Goal: Information Seeking & Learning: Learn about a topic

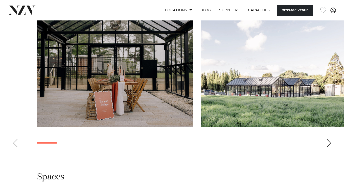
scroll to position [526, 0]
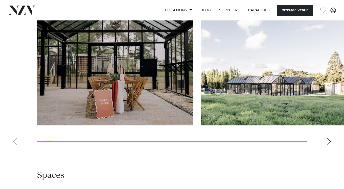
click at [328, 146] on div "Next slide" at bounding box center [328, 142] width 5 height 8
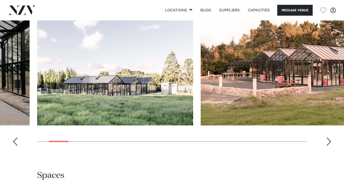
click at [328, 146] on div "Next slide" at bounding box center [328, 142] width 5 height 8
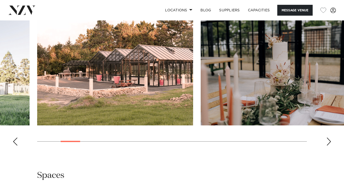
click at [328, 146] on div "Next slide" at bounding box center [328, 142] width 5 height 8
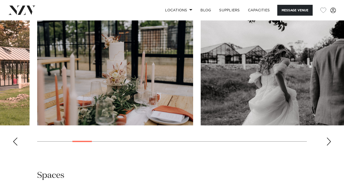
click at [328, 146] on div "Next slide" at bounding box center [328, 142] width 5 height 8
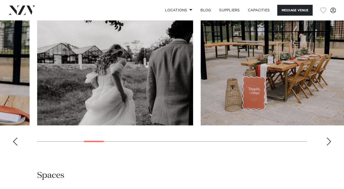
click at [328, 146] on div "Next slide" at bounding box center [328, 142] width 5 height 8
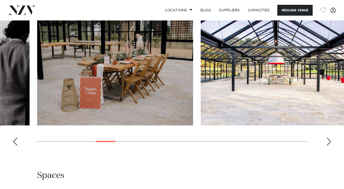
click at [328, 146] on div "Next slide" at bounding box center [328, 142] width 5 height 8
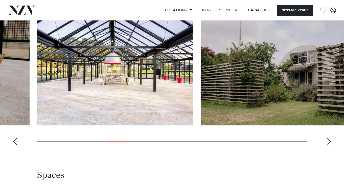
click at [328, 146] on div "Next slide" at bounding box center [328, 142] width 5 height 8
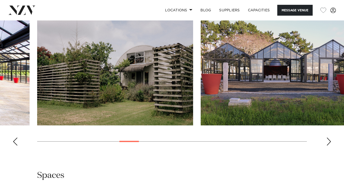
click at [328, 146] on div "Next slide" at bounding box center [328, 142] width 5 height 8
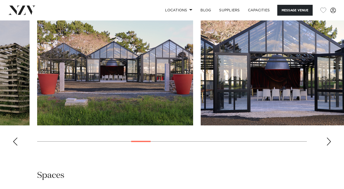
click at [328, 146] on div "Next slide" at bounding box center [328, 142] width 5 height 8
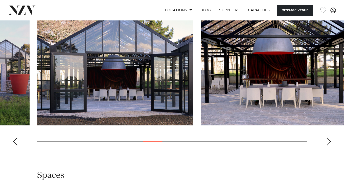
click at [328, 146] on div "Next slide" at bounding box center [328, 142] width 5 height 8
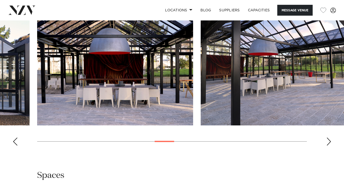
click at [328, 146] on div "Next slide" at bounding box center [328, 142] width 5 height 8
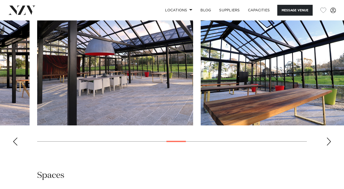
click at [328, 146] on div "Next slide" at bounding box center [328, 142] width 5 height 8
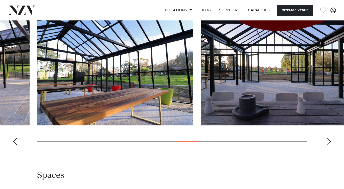
click at [328, 146] on div "Next slide" at bounding box center [328, 142] width 5 height 8
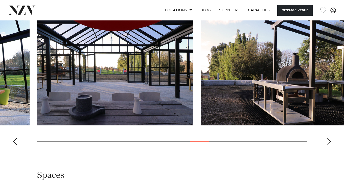
click at [328, 146] on div "Next slide" at bounding box center [328, 142] width 5 height 8
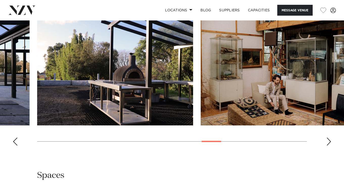
click at [328, 146] on div "Next slide" at bounding box center [328, 142] width 5 height 8
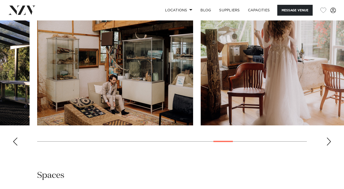
click at [328, 146] on div "Next slide" at bounding box center [328, 142] width 5 height 8
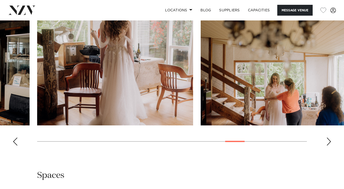
click at [328, 146] on div "Next slide" at bounding box center [328, 142] width 5 height 8
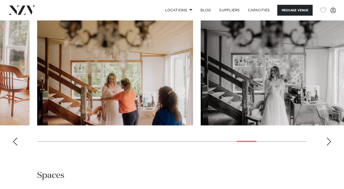
click at [328, 146] on div "Next slide" at bounding box center [328, 142] width 5 height 8
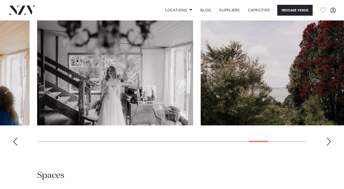
click at [328, 146] on div "Next slide" at bounding box center [328, 142] width 5 height 8
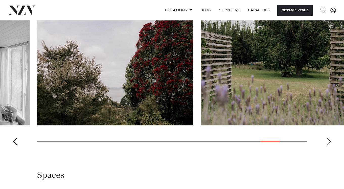
click at [328, 146] on div "Next slide" at bounding box center [328, 142] width 5 height 8
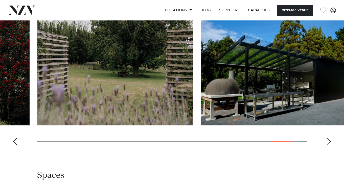
click at [328, 146] on div "Next slide" at bounding box center [328, 142] width 5 height 8
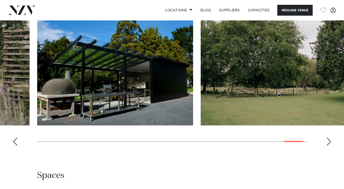
click at [328, 146] on div "Next slide" at bounding box center [328, 142] width 5 height 8
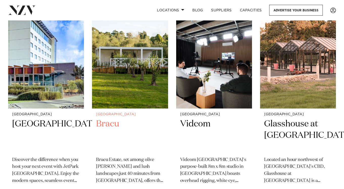
scroll to position [3599, 0]
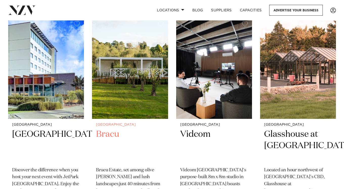
click at [146, 61] on img at bounding box center [130, 68] width 76 height 102
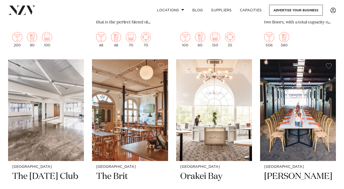
scroll to position [5451, 0]
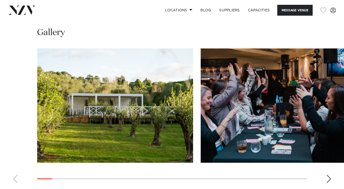
scroll to position [563, 0]
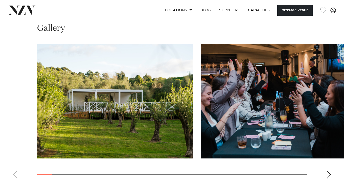
click at [327, 171] on div "Next slide" at bounding box center [328, 175] width 5 height 8
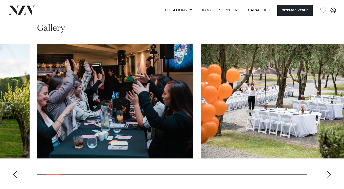
click at [327, 171] on div "Next slide" at bounding box center [328, 175] width 5 height 8
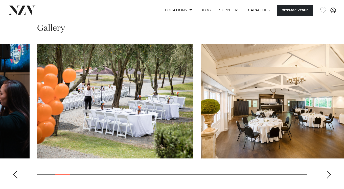
click at [327, 171] on div "Next slide" at bounding box center [328, 175] width 5 height 8
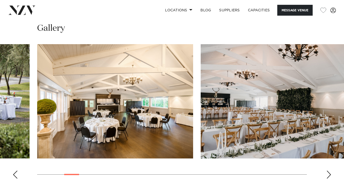
click at [327, 171] on div "Next slide" at bounding box center [328, 175] width 5 height 8
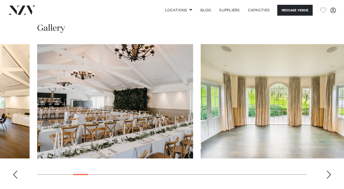
click at [327, 171] on div "Next slide" at bounding box center [328, 175] width 5 height 8
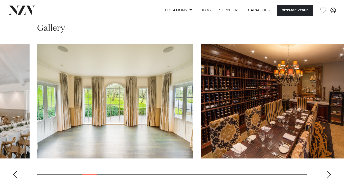
click at [327, 171] on div "Next slide" at bounding box center [328, 175] width 5 height 8
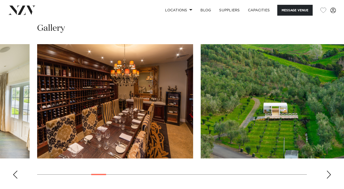
click at [326, 171] on div "Next slide" at bounding box center [328, 175] width 5 height 8
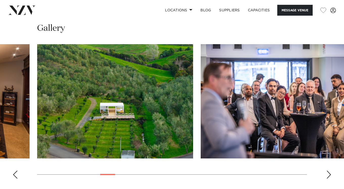
click at [326, 171] on div "Next slide" at bounding box center [328, 175] width 5 height 8
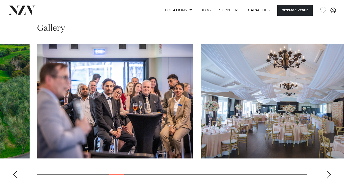
click at [326, 171] on div "Next slide" at bounding box center [328, 175] width 5 height 8
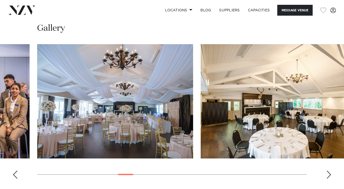
click at [326, 171] on div "Next slide" at bounding box center [328, 175] width 5 height 8
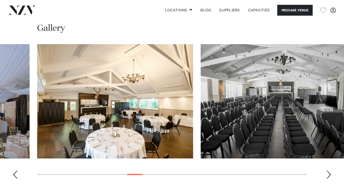
click at [326, 171] on div "Next slide" at bounding box center [328, 175] width 5 height 8
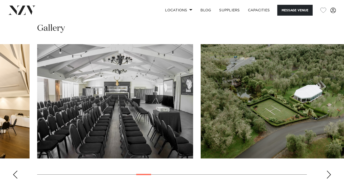
click at [326, 171] on div "Next slide" at bounding box center [328, 175] width 5 height 8
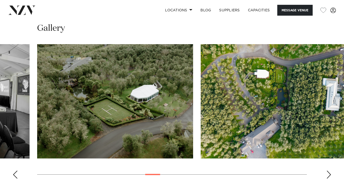
click at [326, 171] on div "Next slide" at bounding box center [328, 175] width 5 height 8
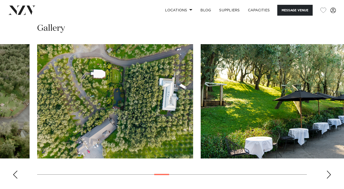
click at [326, 171] on div "Next slide" at bounding box center [328, 175] width 5 height 8
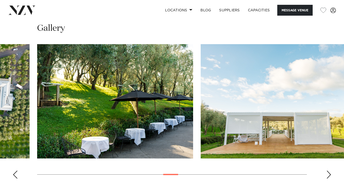
click at [326, 171] on div "Next slide" at bounding box center [328, 175] width 5 height 8
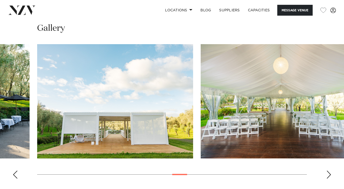
click at [326, 171] on div "Next slide" at bounding box center [328, 175] width 5 height 8
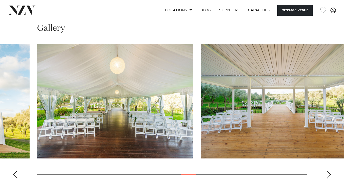
click at [326, 171] on div "Next slide" at bounding box center [328, 175] width 5 height 8
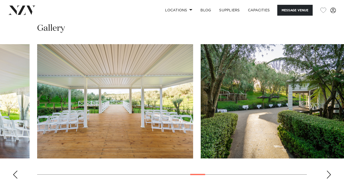
click at [326, 171] on div "Next slide" at bounding box center [328, 175] width 5 height 8
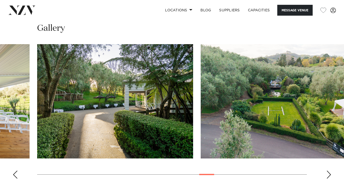
click at [326, 171] on div "Next slide" at bounding box center [328, 175] width 5 height 8
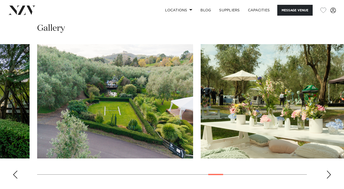
click at [326, 171] on div "Next slide" at bounding box center [328, 175] width 5 height 8
